Goal: Navigation & Orientation: Go to known website

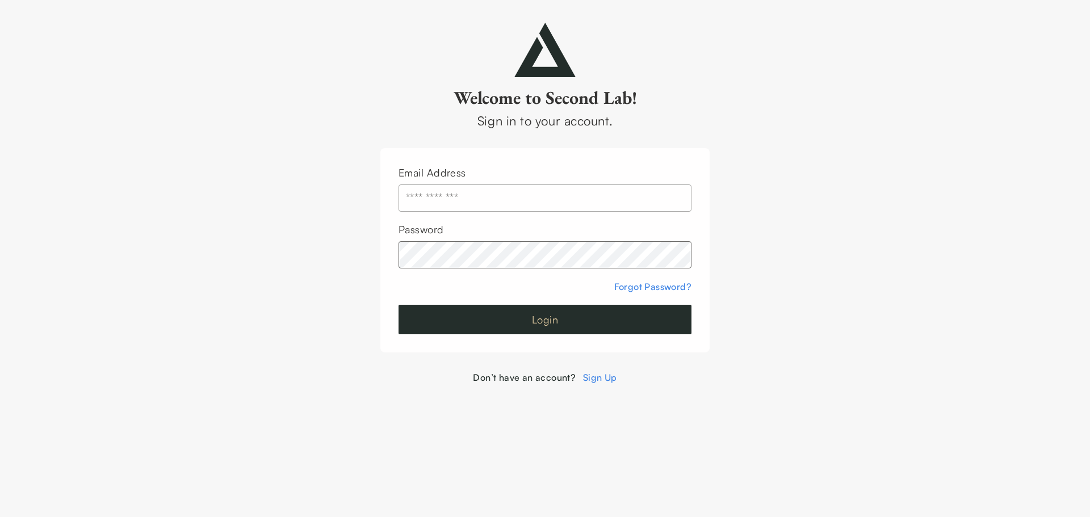
type input "**********"
click at [597, 326] on button "Login" at bounding box center [544, 320] width 293 height 30
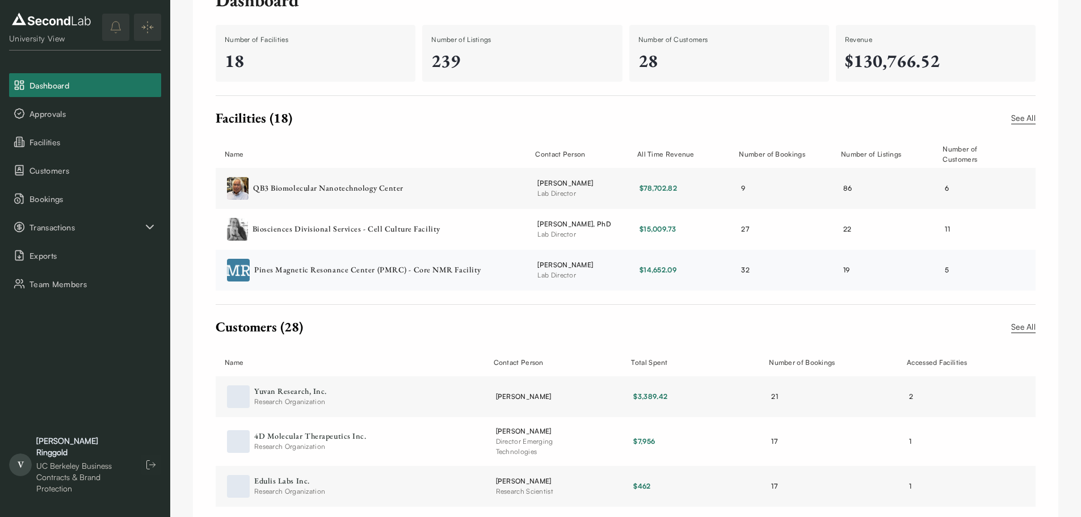
scroll to position [92, 0]
